Goal: Communication & Community: Answer question/provide support

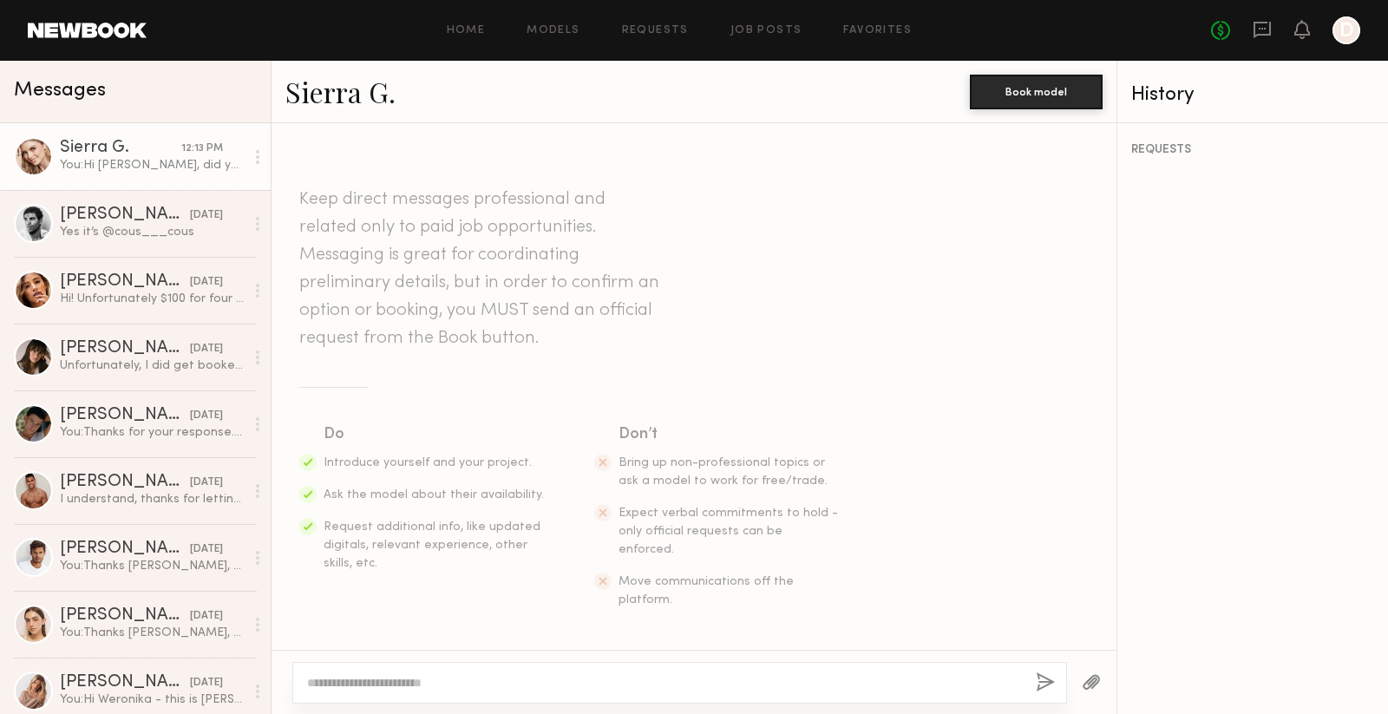
scroll to position [2118, 0]
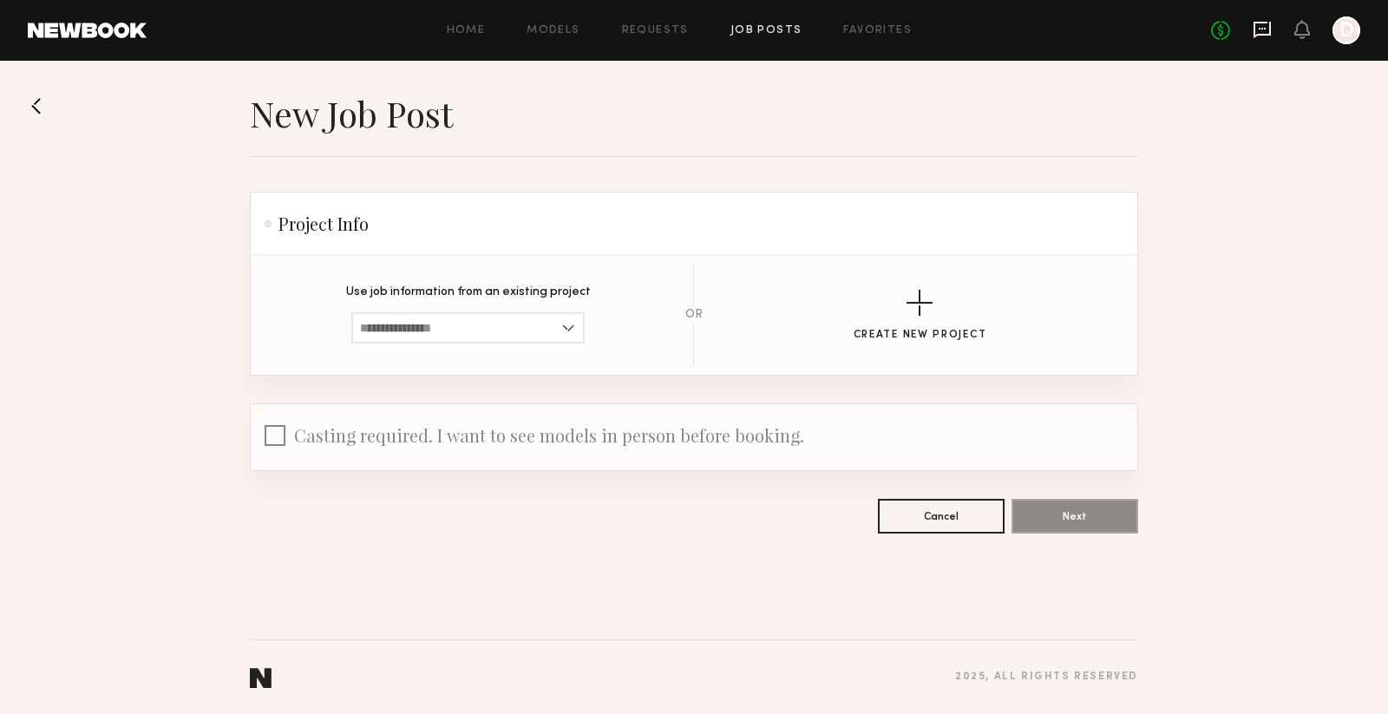
click at [1266, 28] on icon at bounding box center [1262, 29] width 7 height 2
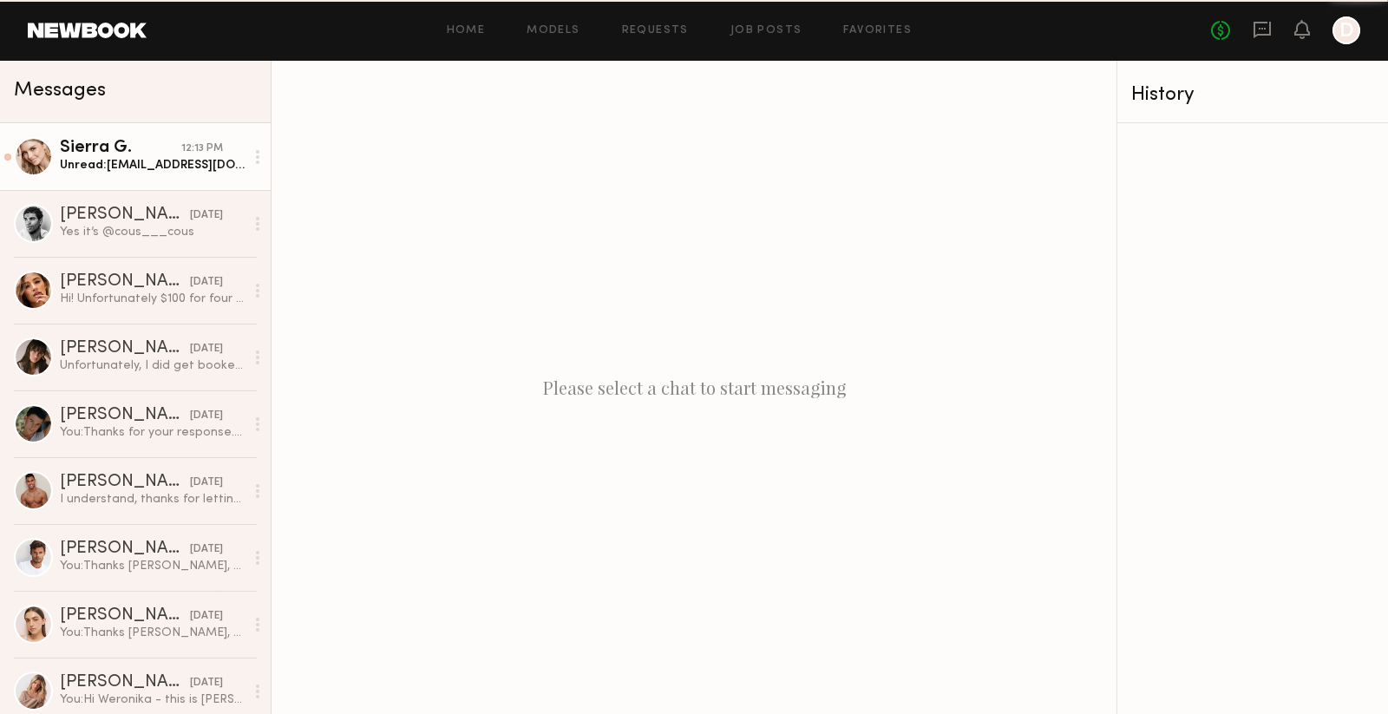
click at [131, 159] on div "Unread: [EMAIL_ADDRESS][DOMAIN_NAME]" at bounding box center [152, 165] width 185 height 16
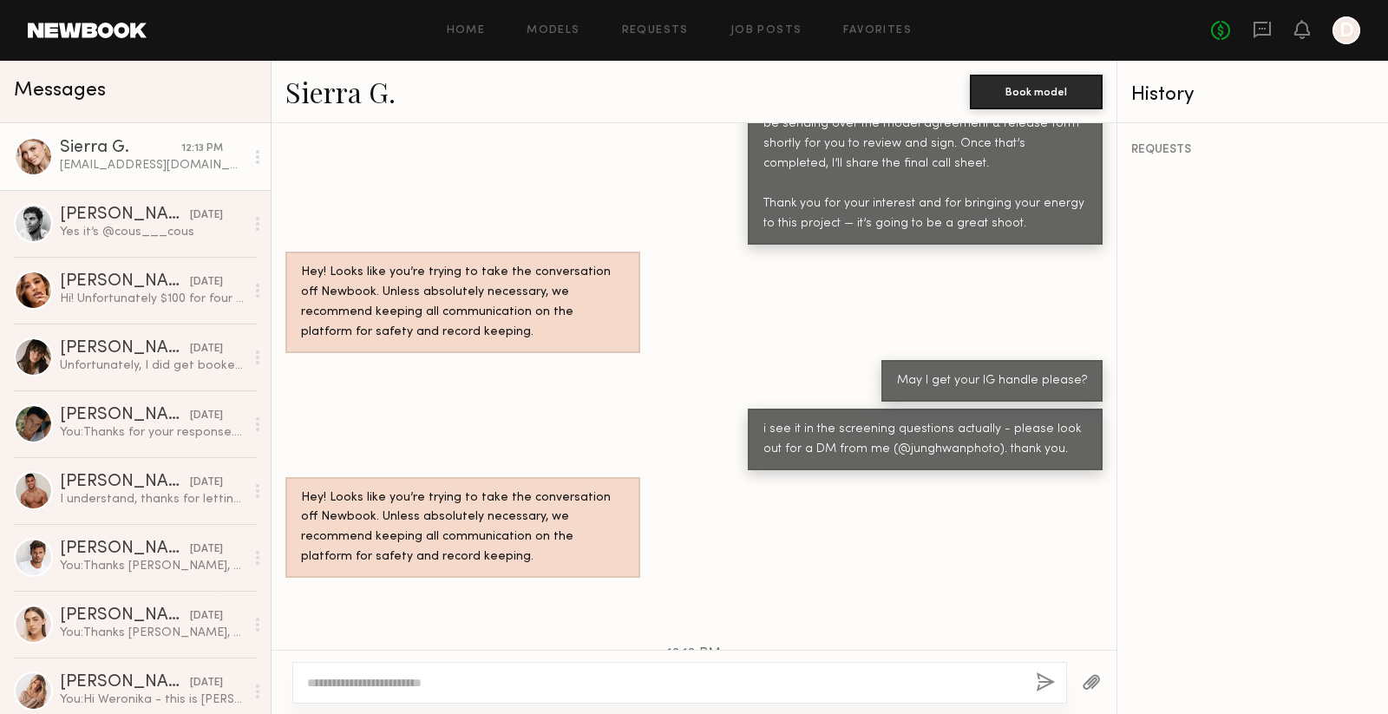
scroll to position [1620, 0]
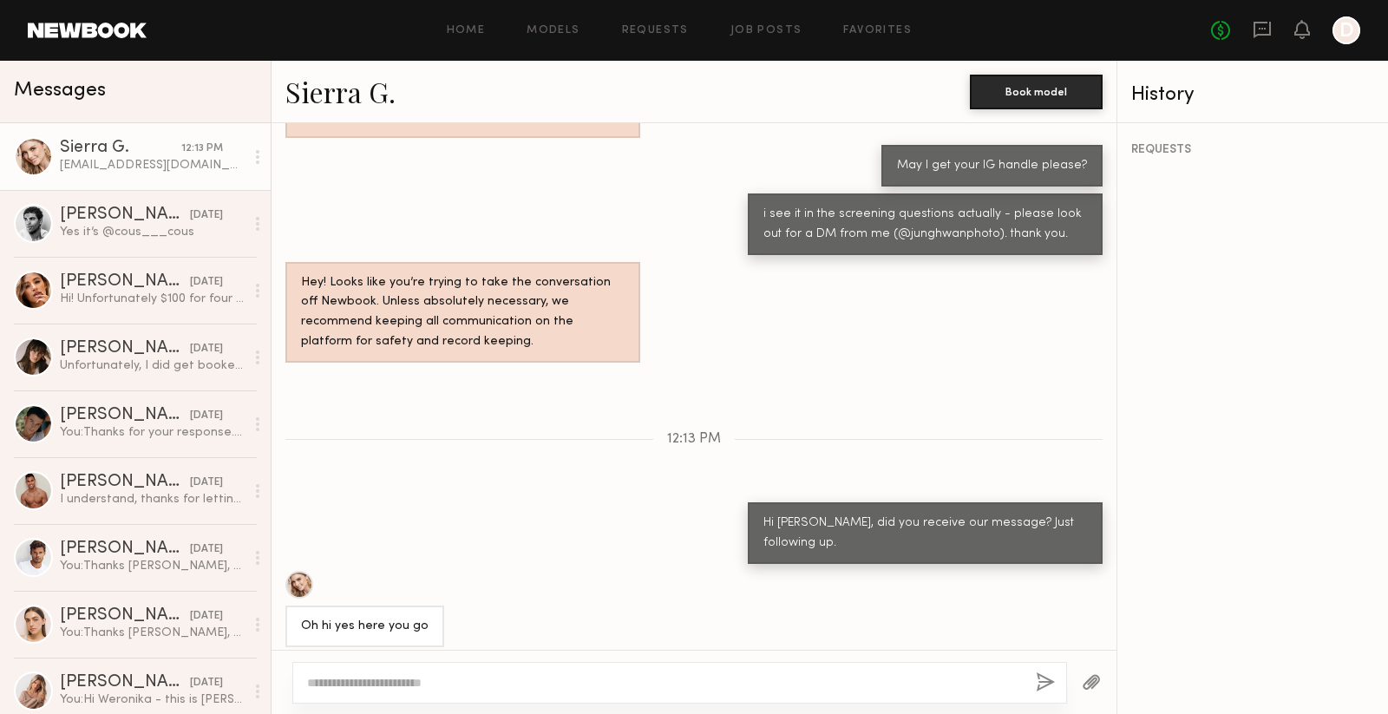
drag, startPoint x: 416, startPoint y: 613, endPoint x: 299, endPoint y: 613, distance: 117.1
click at [299, 654] on div "[EMAIL_ADDRESS][DOMAIN_NAME]" at bounding box center [404, 675] width 239 height 42
copy div "[EMAIL_ADDRESS][DOMAIN_NAME]"
click at [514, 679] on textarea at bounding box center [664, 682] width 715 height 17
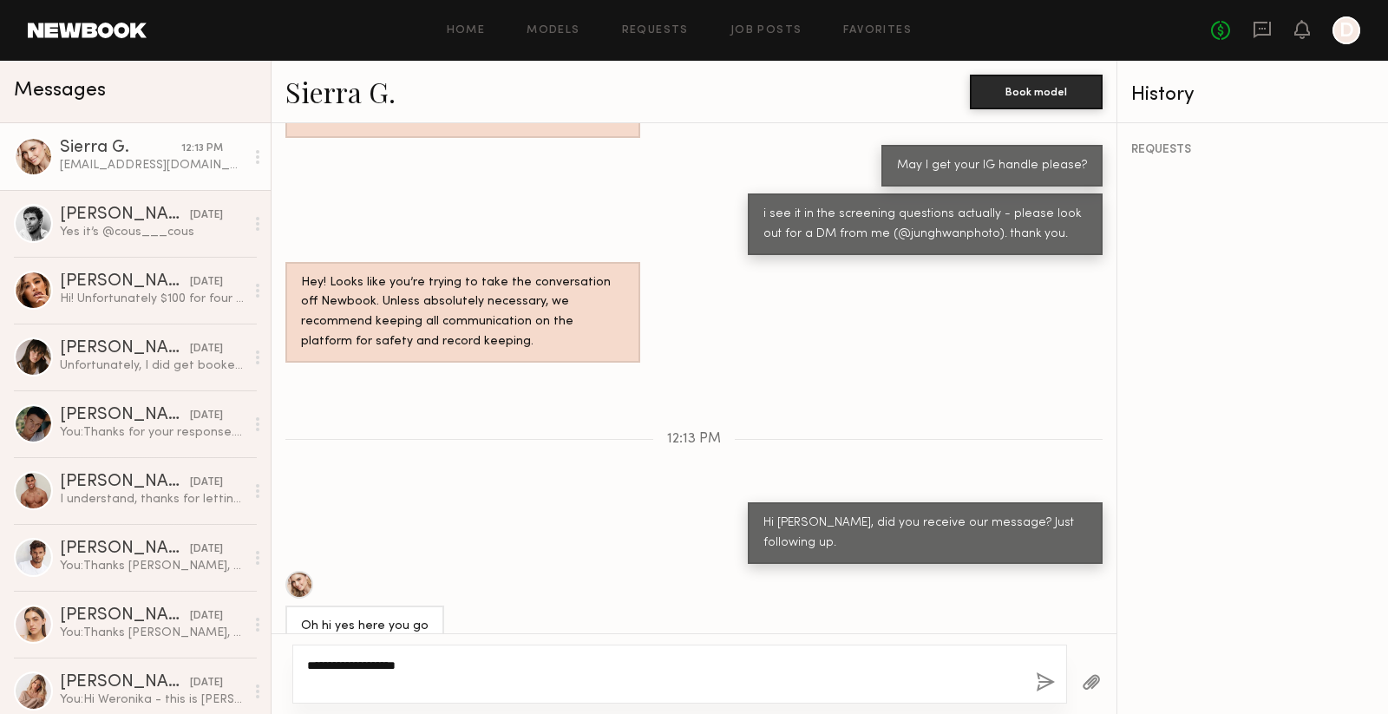
type textarea "**********"
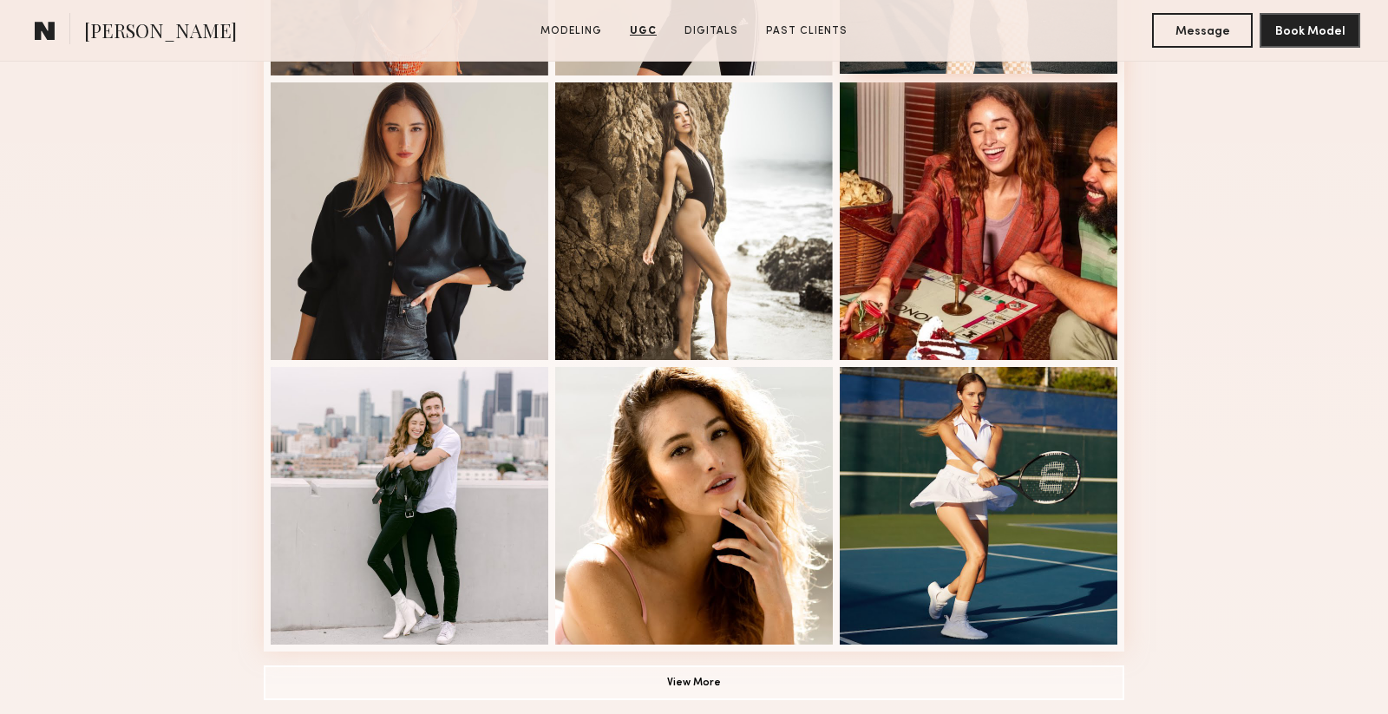
scroll to position [995, 0]
